Goal: Task Accomplishment & Management: Use online tool/utility

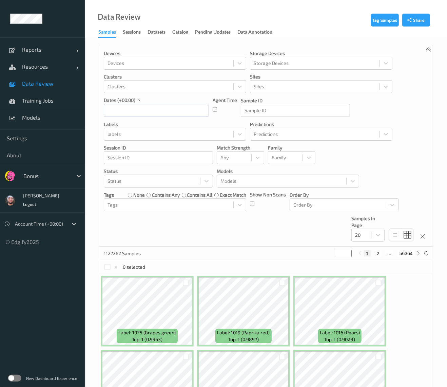
click at [57, 180] on div "Bonus" at bounding box center [46, 175] width 53 height 11
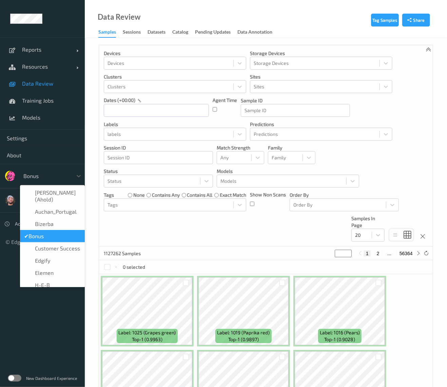
type input "h"
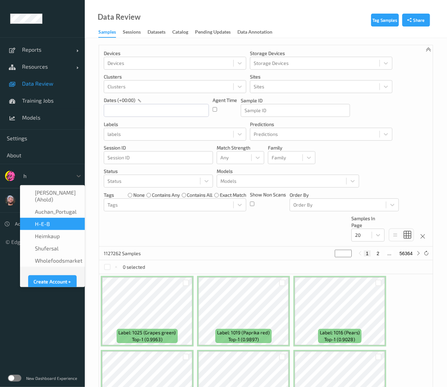
click at [54, 220] on div "H-E-B" at bounding box center [52, 223] width 57 height 7
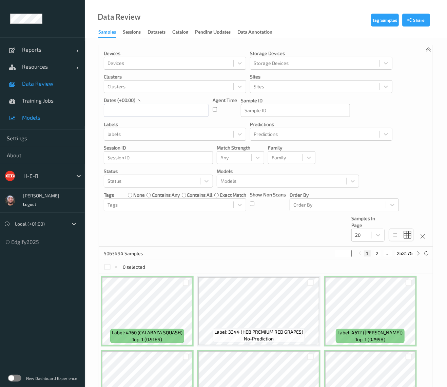
click at [59, 121] on link "Models" at bounding box center [42, 117] width 85 height 17
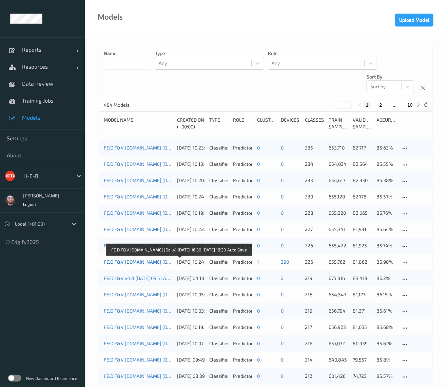
click at [144, 260] on link "F&D F&V [DOMAIN_NAME] (Daily) [DATE] 16:30 [DATE] 16:30 Auto Save" at bounding box center [179, 262] width 151 height 6
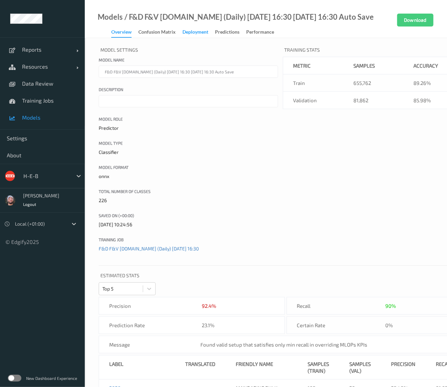
click at [184, 29] on div "Deployment" at bounding box center [196, 33] width 26 height 8
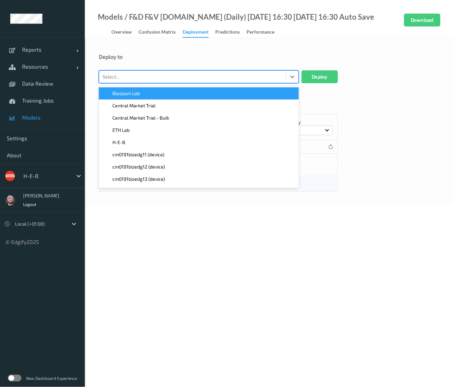
click at [167, 79] on div at bounding box center [192, 77] width 180 height 8
type input "109"
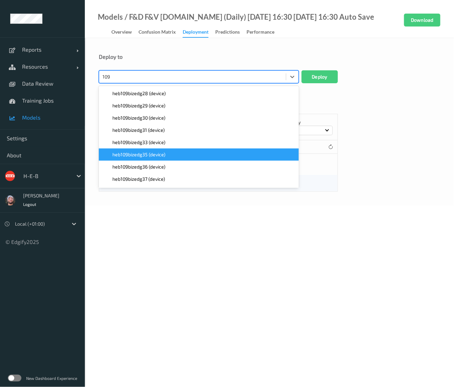
click at [174, 155] on div "heb109bizedg35 (device)" at bounding box center [199, 154] width 192 height 7
type input "109"
click at [167, 154] on div "heb109bizedg36 (device)" at bounding box center [199, 154] width 192 height 7
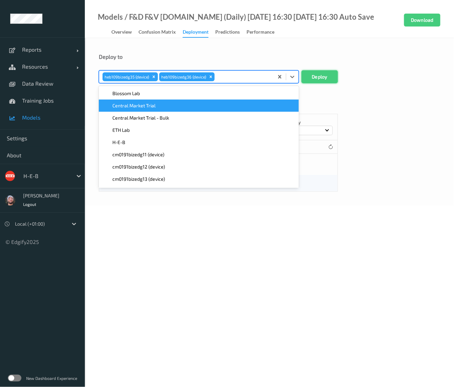
click at [321, 77] on button "Deploy" at bounding box center [319, 76] width 36 height 13
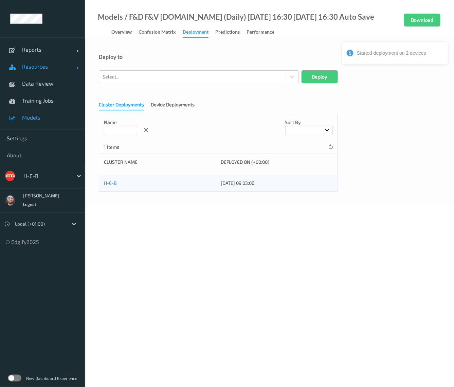
click at [46, 70] on link "Resources" at bounding box center [42, 66] width 85 height 17
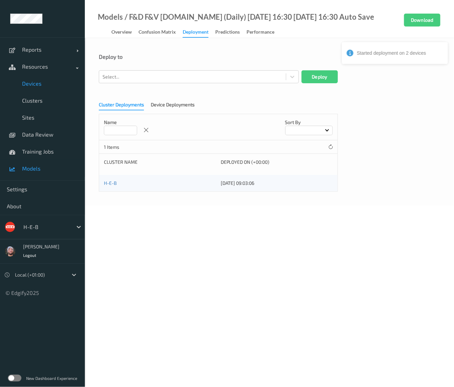
click at [49, 87] on link "Devices" at bounding box center [42, 83] width 85 height 17
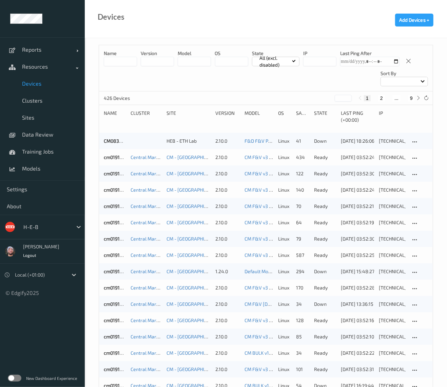
click at [412, 99] on button "9" at bounding box center [411, 98] width 7 height 6
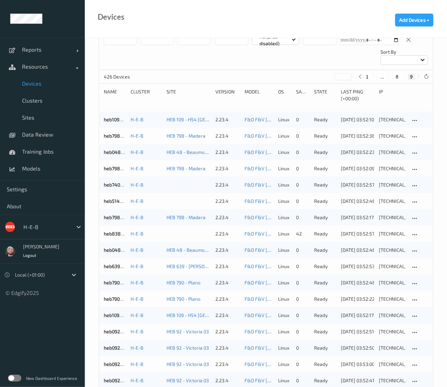
scroll to position [20, 0]
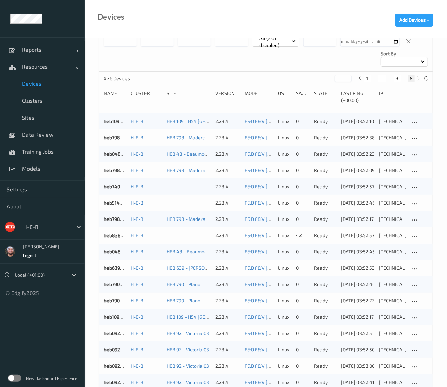
click at [394, 79] on button "8" at bounding box center [397, 78] width 7 height 6
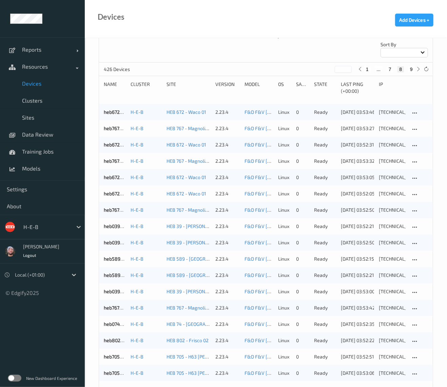
scroll to position [0, 0]
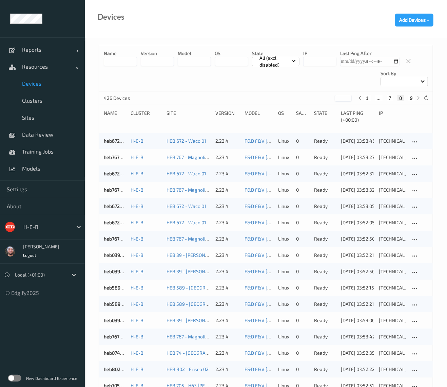
click at [410, 99] on button "9" at bounding box center [411, 98] width 7 height 6
type input "*"
